Goal: Task Accomplishment & Management: Manage account settings

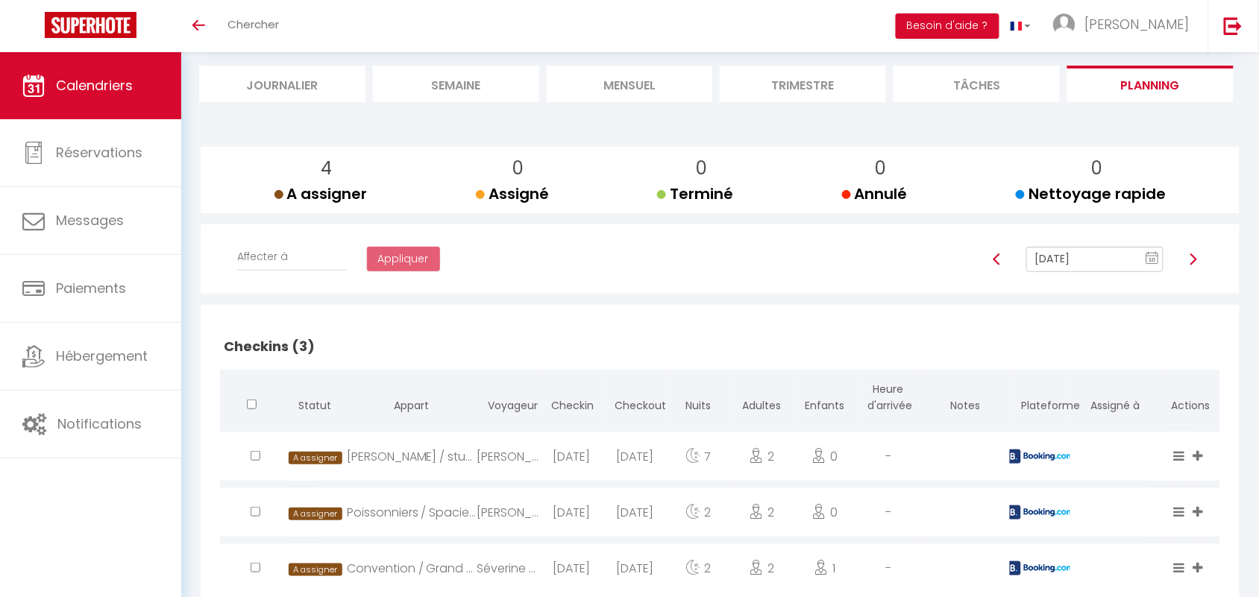
scroll to position [26, 0]
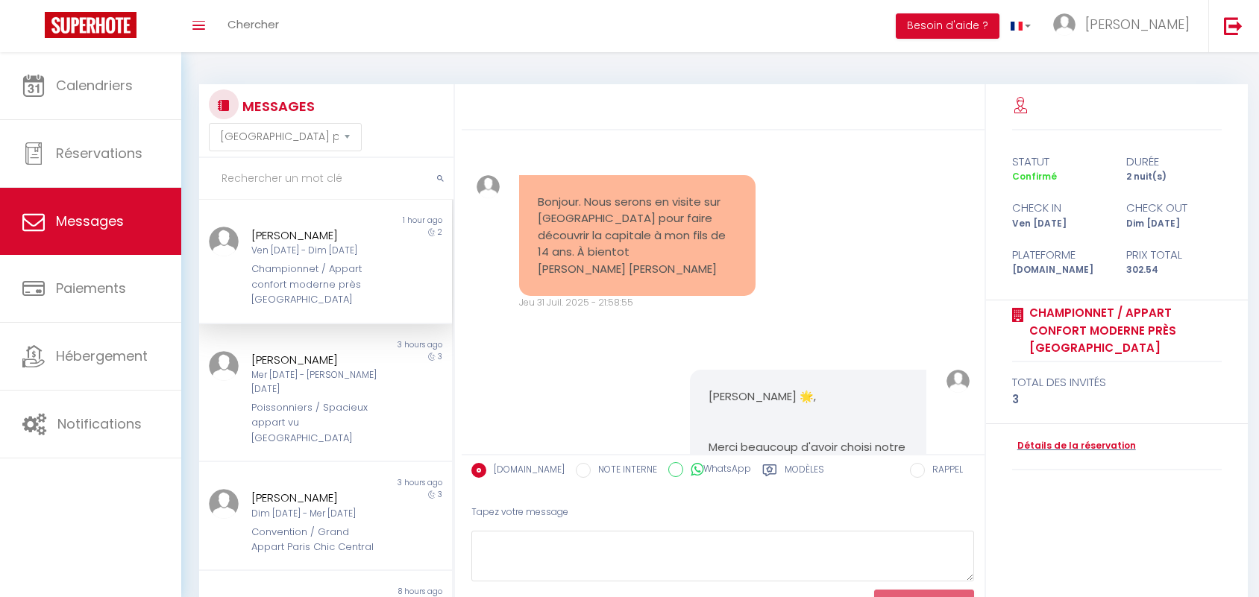
select select "message"
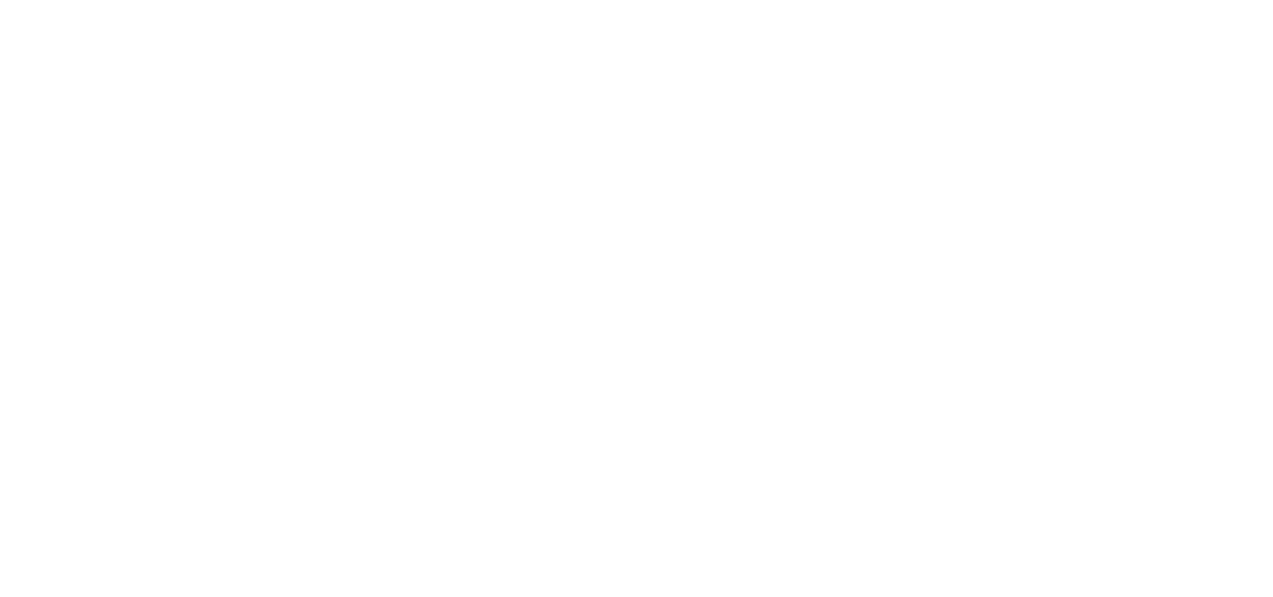
select select "message"
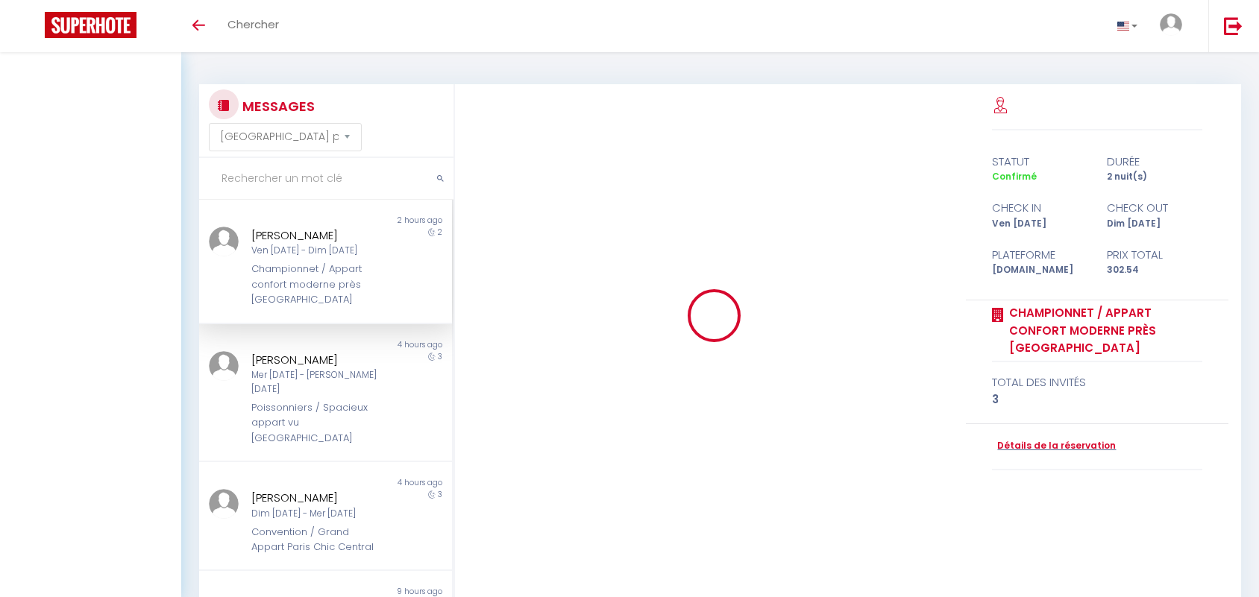
select select "message"
